Goal: Transaction & Acquisition: Purchase product/service

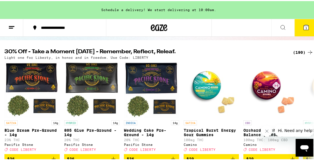
click at [294, 50] on div "(190)" at bounding box center [303, 51] width 21 height 7
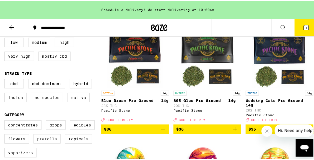
scroll to position [75, 0]
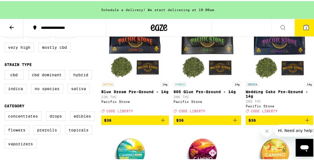
click at [31, 134] on div "Concentrates Drops Edibles Flowers Prerolls Topicals Vaporizers" at bounding box center [52, 131] width 97 height 42
click at [25, 134] on label "Flowers" at bounding box center [16, 128] width 25 height 9
click at [6, 111] on input "Flowers" at bounding box center [6, 111] width 0 height 0
checkbox input "true"
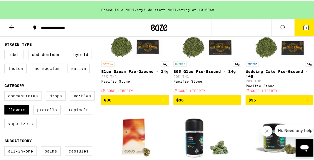
scroll to position [101, 0]
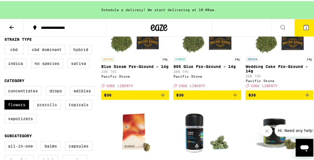
click at [53, 108] on label "Prerolls" at bounding box center [47, 103] width 27 height 9
click at [6, 86] on input "Prerolls" at bounding box center [6, 86] width 0 height 0
checkbox input "true"
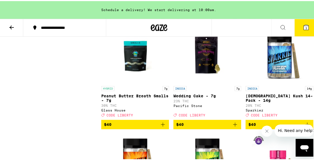
scroll to position [1158, 0]
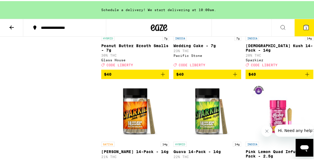
click at [304, 76] on icon "Add to bag" at bounding box center [307, 73] width 7 height 7
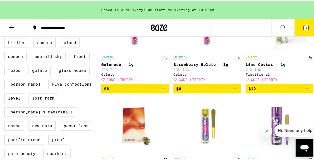
scroll to position [403, 0]
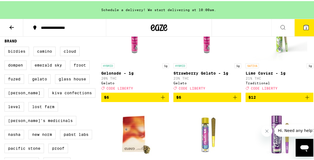
click at [304, 99] on icon "Add to bag" at bounding box center [307, 96] width 7 height 7
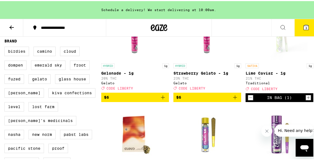
click at [306, 25] on span "3" at bounding box center [307, 26] width 2 height 3
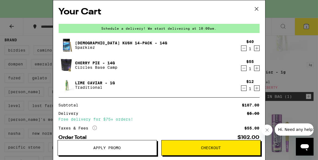
click at [242, 67] on icon "Decrement" at bounding box center [244, 68] width 5 height 7
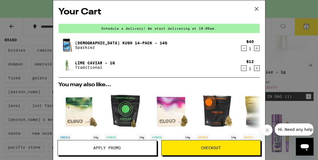
click at [284, 77] on div "Your Cart Schedule a delivery! We start delivering at 10:00am. [DEMOGRAPHIC_DAT…" at bounding box center [159, 80] width 318 height 160
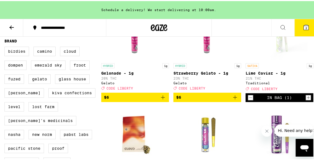
click at [299, 28] on button "2" at bounding box center [306, 26] width 23 height 17
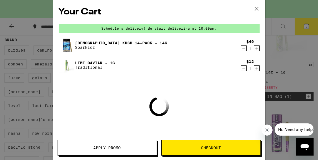
click at [135, 152] on button "Apply Promo" at bounding box center [107, 148] width 99 height 16
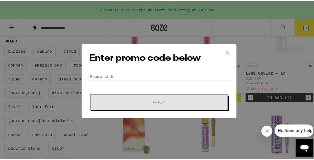
click at [132, 75] on input "Promo Code" at bounding box center [159, 75] width 139 height 8
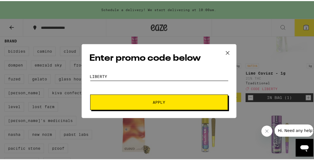
type input "liberty"
click at [90, 93] on button "Apply" at bounding box center [159, 101] width 138 height 16
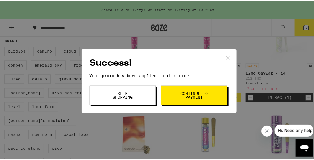
click at [209, 103] on button "Continue to payment" at bounding box center [194, 94] width 66 height 19
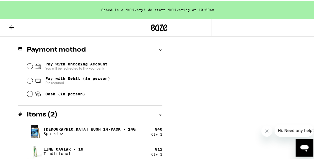
scroll to position [225, 0]
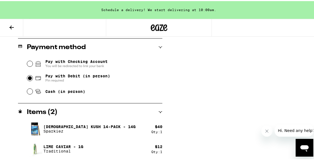
click at [29, 77] on input "Pay with Debit (in person) Pin required" at bounding box center [30, 77] width 6 height 6
radio input "true"
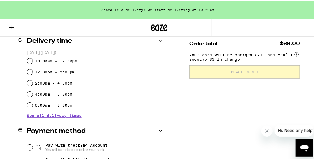
scroll to position [124, 0]
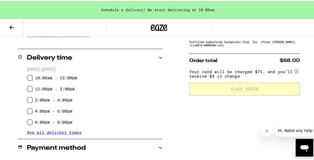
click at [35, 79] on label "10:00am - 12:00pm" at bounding box center [56, 77] width 42 height 4
click at [33, 79] on input "10:00am - 12:00pm" at bounding box center [30, 77] width 6 height 6
radio input "true"
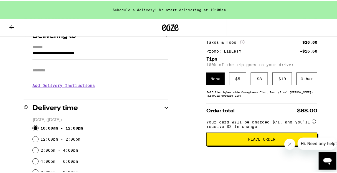
scroll to position [99, 0]
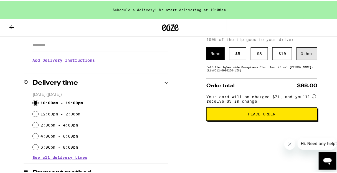
click at [301, 51] on div "Other" at bounding box center [306, 52] width 21 height 13
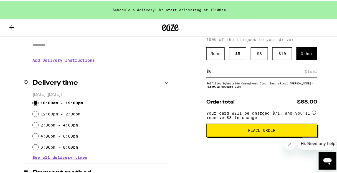
click at [217, 75] on div "$ Clear" at bounding box center [261, 70] width 111 height 12
click at [253, 71] on input at bounding box center [257, 70] width 96 height 5
type input "2"
click at [309, 71] on div "Save" at bounding box center [312, 70] width 10 height 12
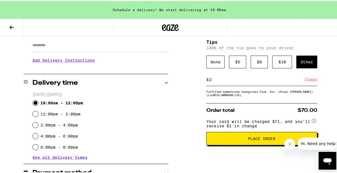
click at [310, 82] on div "Clear" at bounding box center [310, 79] width 12 height 12
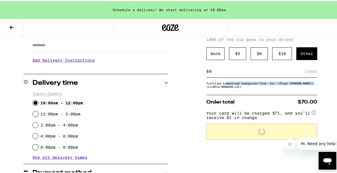
click at [310, 82] on div "Subtotal $52.00 Delivery $5.00 Add $23 to get free delivery! Taxes & Fees More …" at bounding box center [261, 136] width 111 height 300
click at [231, 57] on div "$ 5" at bounding box center [237, 52] width 17 height 13
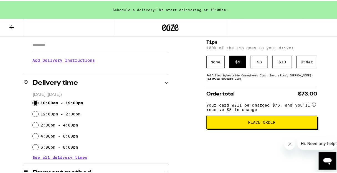
click at [223, 121] on button "Place Order" at bounding box center [261, 121] width 111 height 13
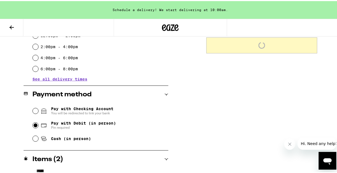
scroll to position [212, 0]
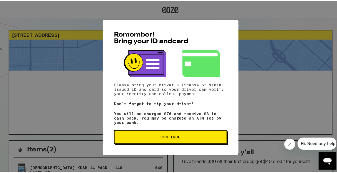
click at [171, 140] on button "Continue" at bounding box center [170, 135] width 112 height 13
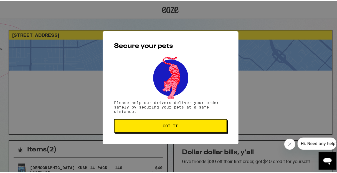
click at [170, 130] on button "Got it" at bounding box center [170, 124] width 112 height 13
